Goal: Transaction & Acquisition: Purchase product/service

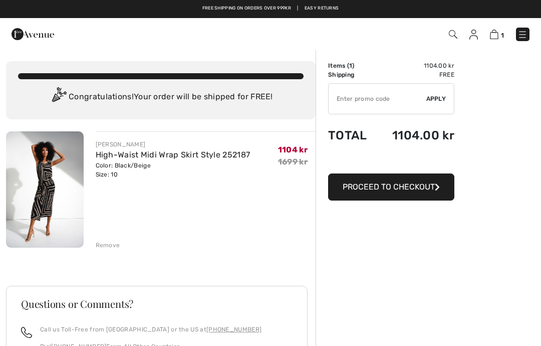
click at [415, 194] on button "Proceed to Checkout" at bounding box center [391, 186] width 126 height 27
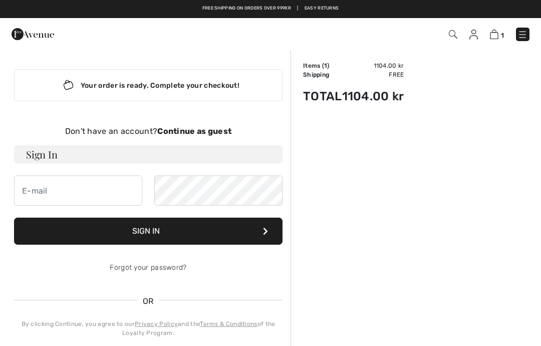
click at [78, 191] on input "email" at bounding box center [78, 190] width 128 height 30
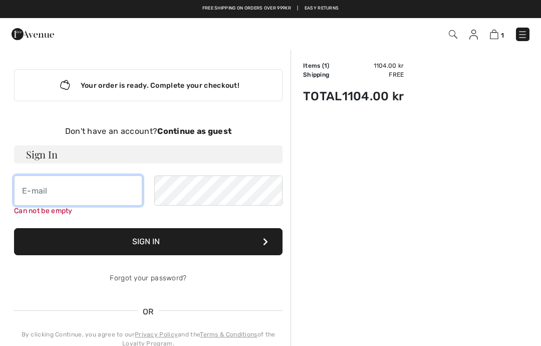
type input "[EMAIL_ADDRESS][DOMAIN_NAME]"
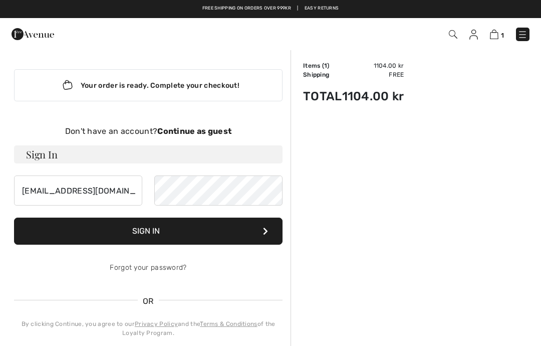
click at [169, 236] on button "Sign In" at bounding box center [148, 230] width 268 height 27
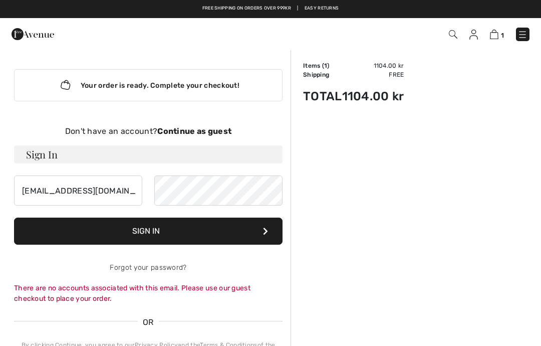
click at [213, 137] on div "Don't have an account? Continue as guest" at bounding box center [148, 131] width 268 height 12
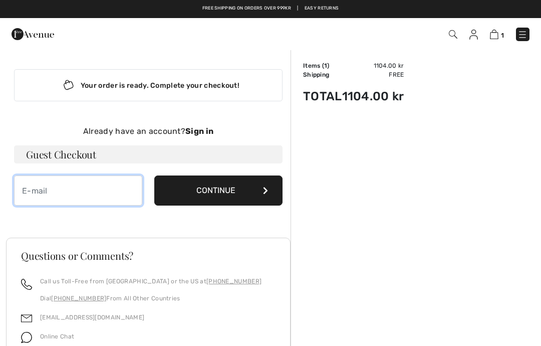
click at [81, 193] on input "email" at bounding box center [78, 190] width 128 height 30
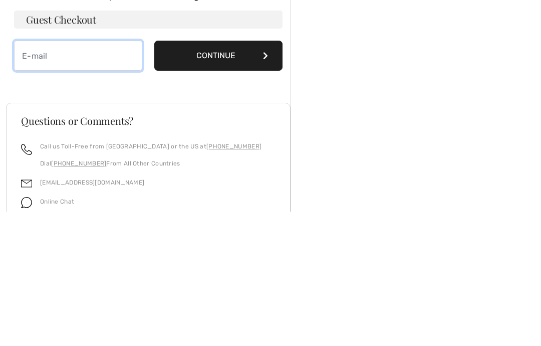
type input "[EMAIL_ADDRESS][DOMAIN_NAME]"
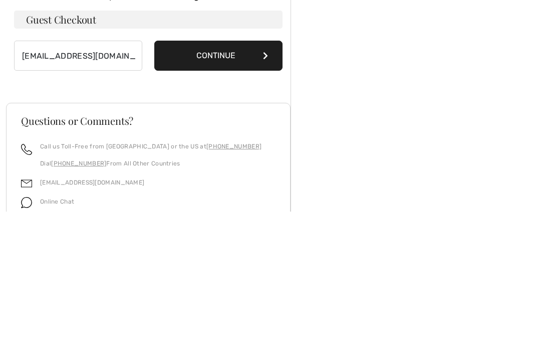
scroll to position [112, 0]
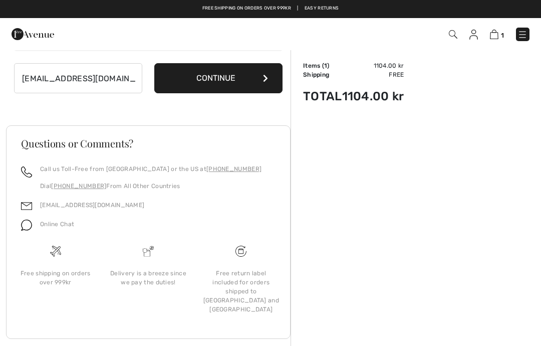
click at [255, 83] on button "Continue" at bounding box center [218, 78] width 128 height 30
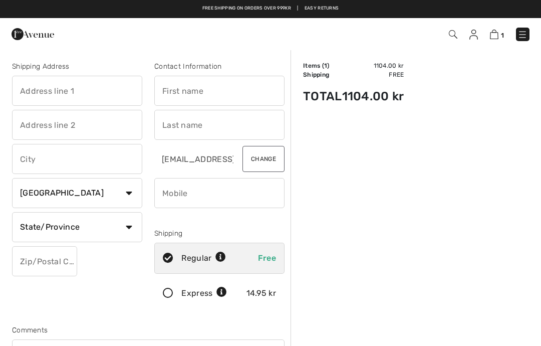
click at [91, 93] on input "text" at bounding box center [77, 91] width 130 height 30
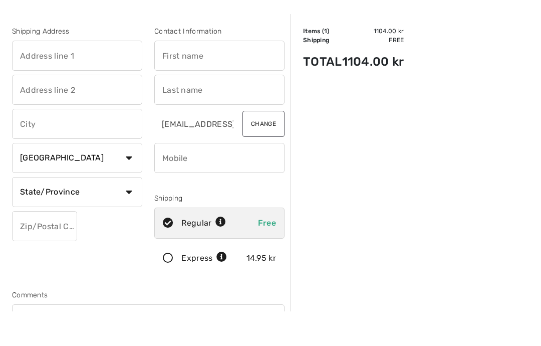
type input "Parkvænget 3, 3"
type input "Charlottenlund"
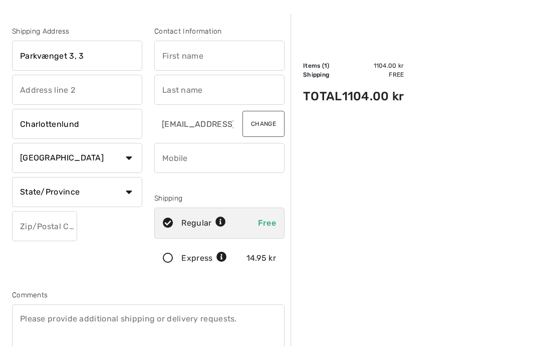
select select "DK"
type input "2920"
type input "[PERSON_NAME]"
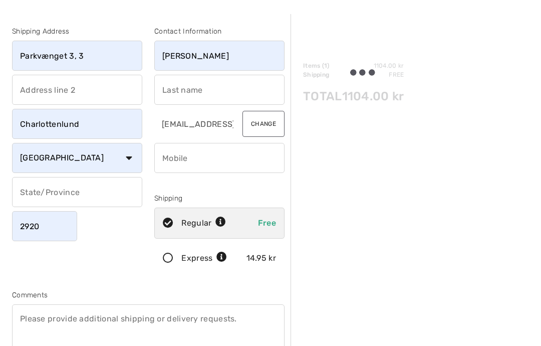
type input "Barslev"
type input "60753000"
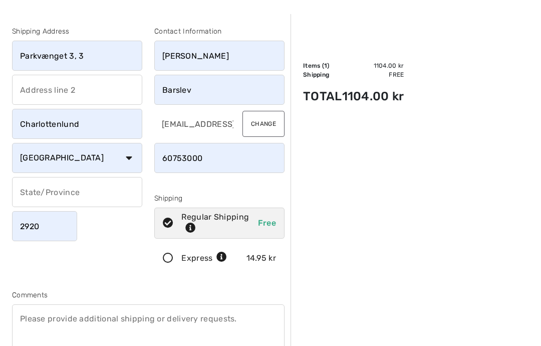
click at [117, 58] on input "Parkvænget 3, 3" at bounding box center [77, 56] width 130 height 30
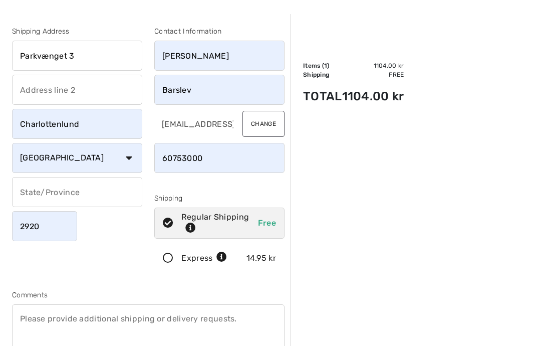
scroll to position [35, 0]
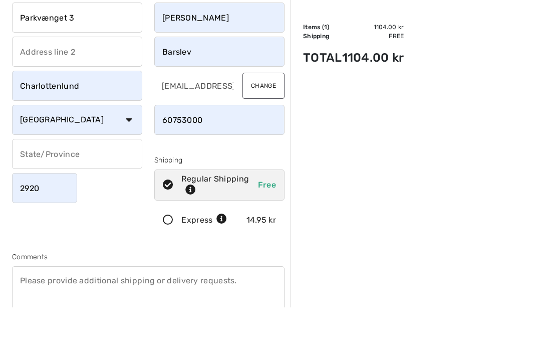
type input "Parkvænget 3"
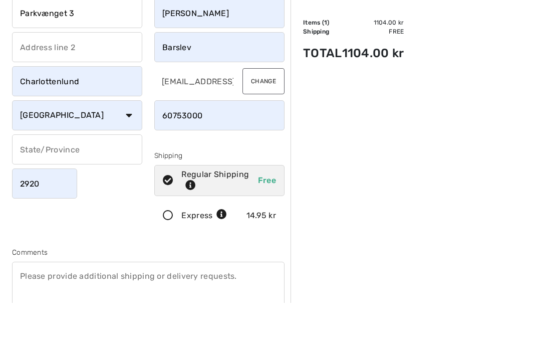
click at [88, 200] on input "text" at bounding box center [77, 192] width 130 height 30
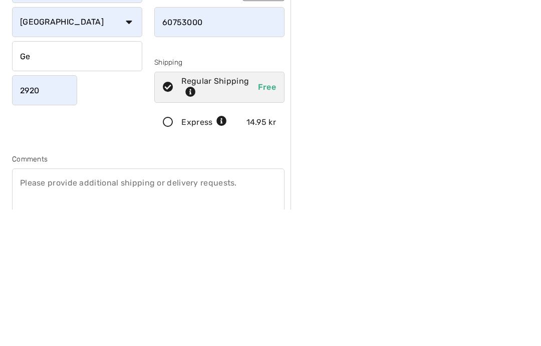
type input "Gentofte"
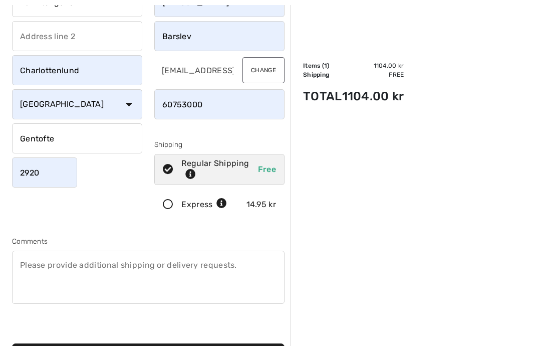
scroll to position [113, 0]
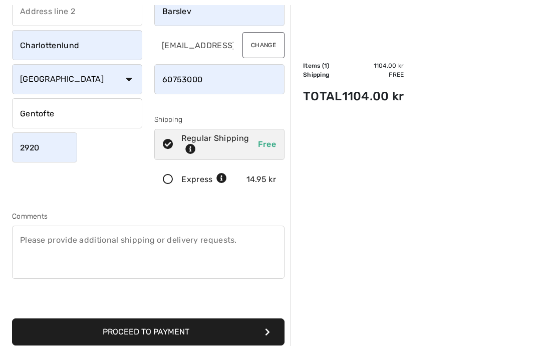
click at [175, 333] on button "Proceed to Payment" at bounding box center [148, 332] width 272 height 27
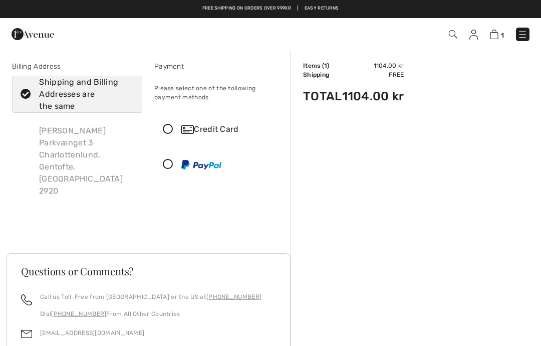
click at [171, 129] on icon at bounding box center [168, 129] width 27 height 11
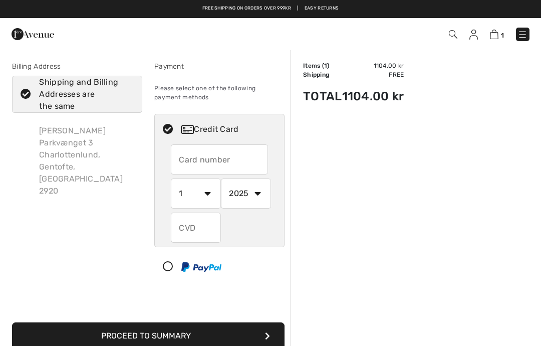
click at [201, 164] on input "text" at bounding box center [219, 159] width 97 height 30
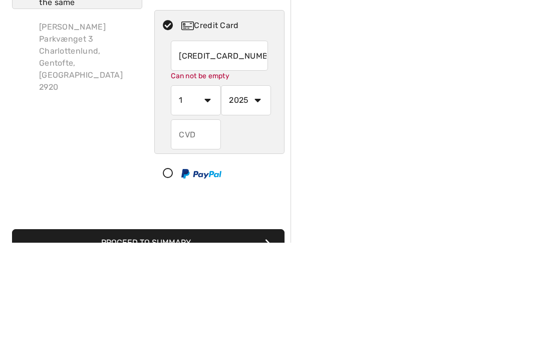
type input "4571011110734108"
click at [212, 144] on div "4571011110734108 Can not be empty 1 2 3 4 5 6 7 8 9 10 11 12 2025 2026 2027 202…" at bounding box center [219, 198] width 97 height 109
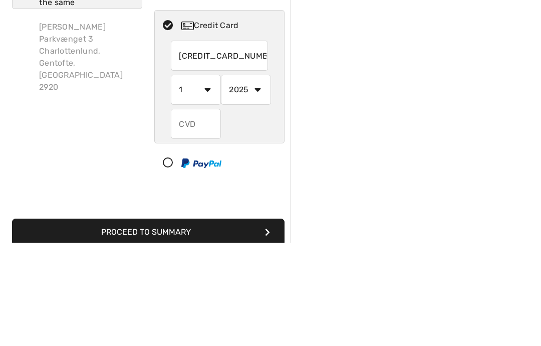
scroll to position [138, 0]
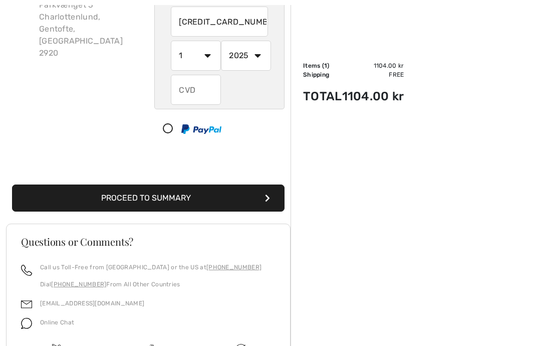
select select "6"
click at [266, 60] on select "2025 2026 2027 2028 2029 2030 2031 2032 2033 2034 2035" at bounding box center [246, 56] width 50 height 30
select select "2028"
click at [199, 97] on input "text" at bounding box center [196, 90] width 50 height 30
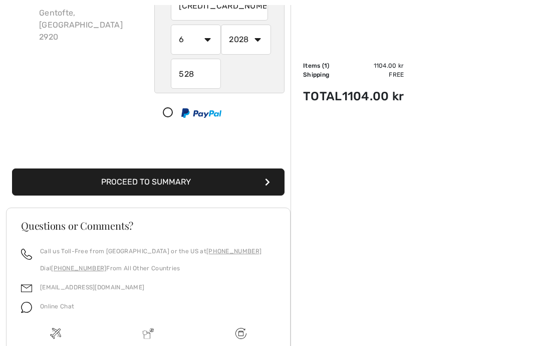
scroll to position [0, 0]
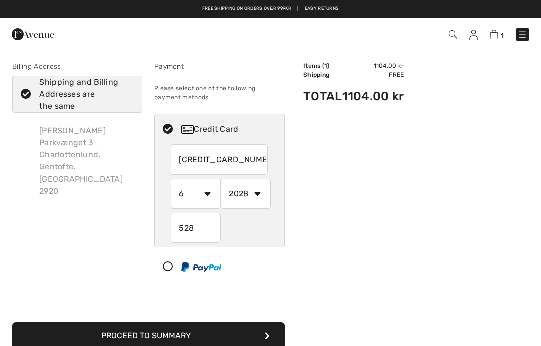
type input "528"
click at [184, 342] on button "Proceed to Summary" at bounding box center [148, 335] width 272 height 27
click at [266, 322] on button "Proceed to Summary" at bounding box center [148, 335] width 272 height 27
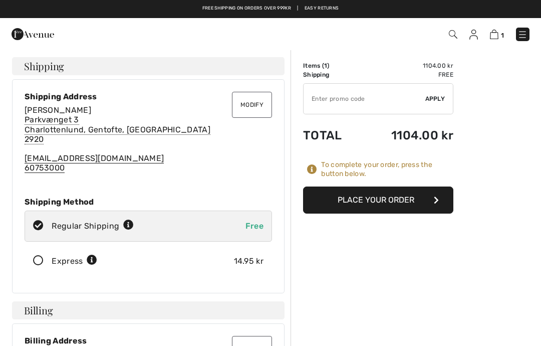
click at [404, 207] on button "Place Your Order" at bounding box center [378, 199] width 150 height 27
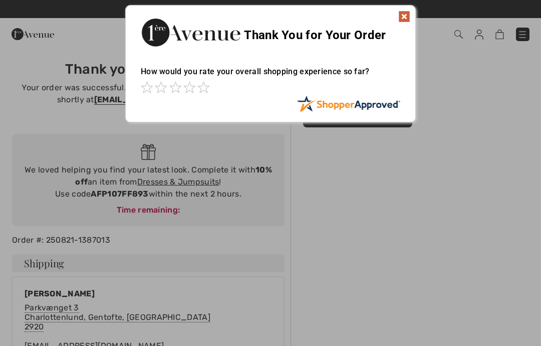
click at [409, 18] on img at bounding box center [404, 17] width 12 height 12
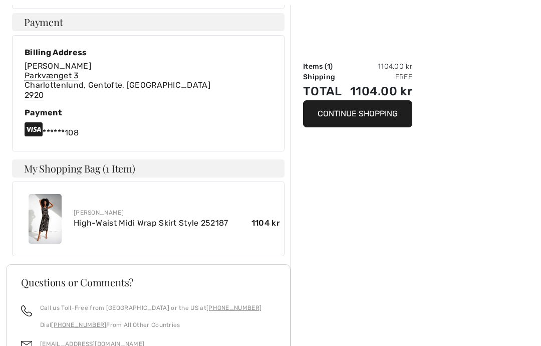
scroll to position [402, 0]
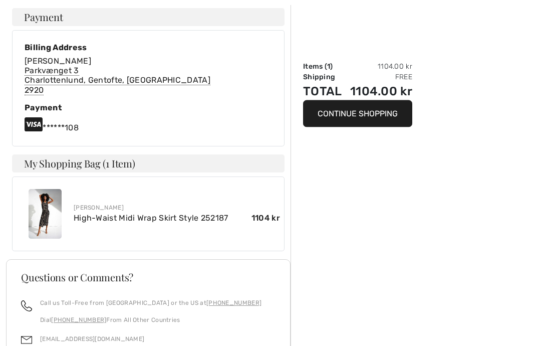
click at [471, 310] on div "Order Summary Items ( 1 ) 1104.00 kr Shipping Free Total 1104.00 kr Continue Sh…" at bounding box center [416, 72] width 250 height 851
